Goal: Check status

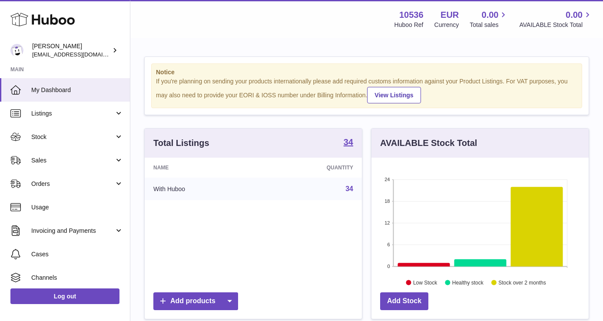
scroll to position [136, 217]
click at [80, 154] on link "Sales" at bounding box center [65, 160] width 130 height 23
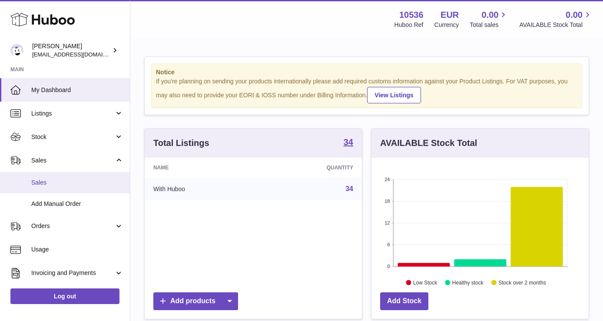
click at [74, 189] on link "Sales" at bounding box center [65, 182] width 130 height 21
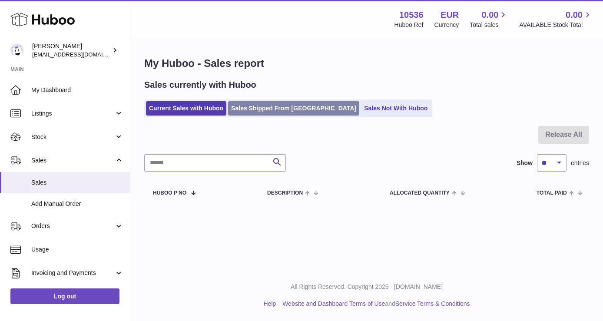
click at [275, 108] on link "Sales Shipped From [GEOGRAPHIC_DATA]" at bounding box center [293, 108] width 131 height 14
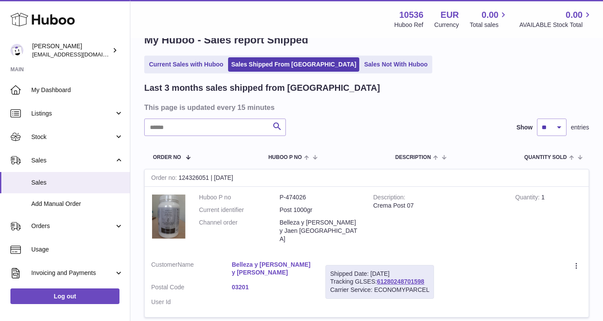
scroll to position [54, 0]
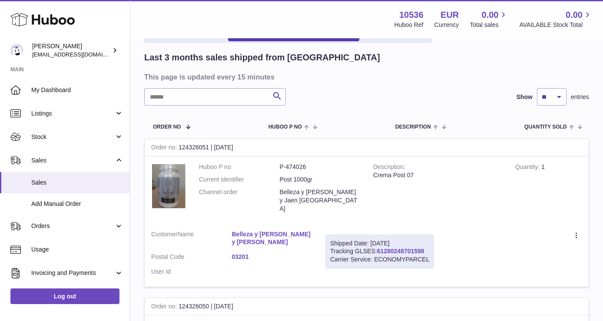
click at [407, 248] on link "61280248701598" at bounding box center [400, 251] width 47 height 7
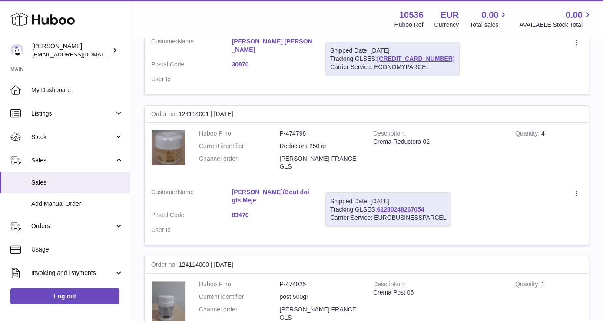
scroll to position [718, 0]
click at [390, 205] on link "61280248267054" at bounding box center [400, 208] width 47 height 7
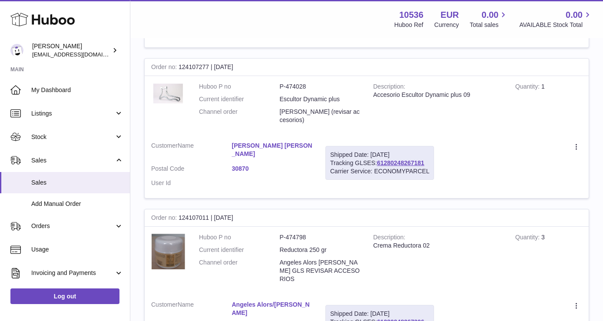
scroll to position [1283, 0]
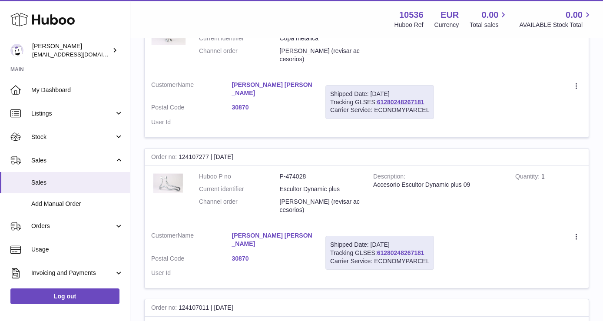
click at [396, 249] on link "61280248267181" at bounding box center [400, 252] width 47 height 7
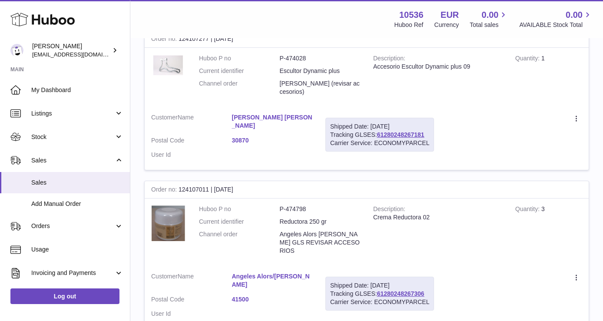
scroll to position [1246, 0]
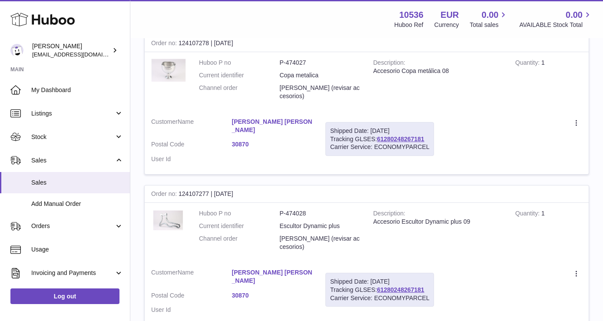
click at [287, 268] on link "Ana Hernandez Juarez" at bounding box center [272, 276] width 81 height 17
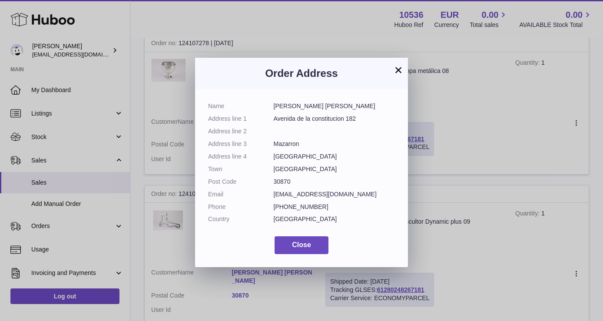
click at [395, 71] on button "×" at bounding box center [398, 70] width 10 height 10
